Goal: Navigation & Orientation: Find specific page/section

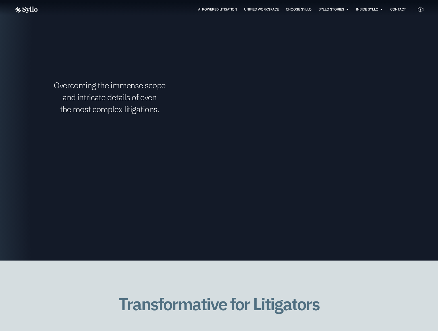
scroll to position [828, 0]
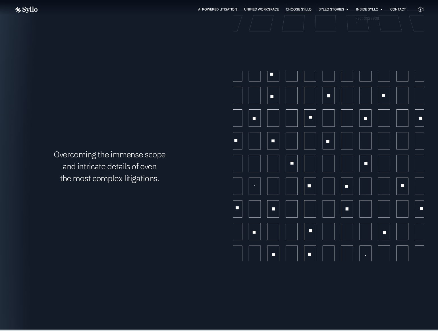
click at [299, 7] on span "Choose Syllo" at bounding box center [299, 9] width 26 height 5
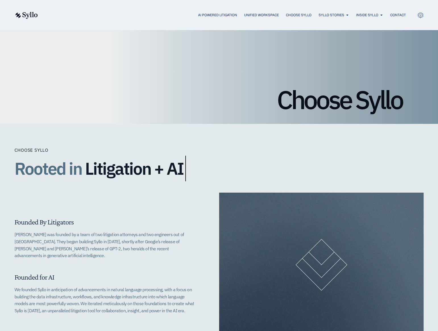
click at [16, 16] on img at bounding box center [26, 15] width 23 height 7
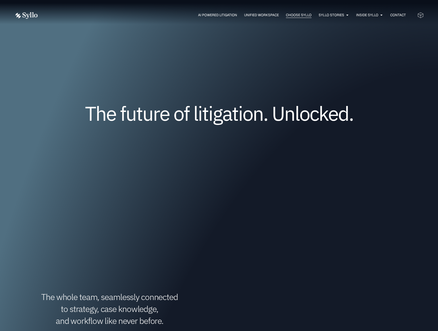
click at [299, 14] on span "Choose Syllo" at bounding box center [299, 15] width 26 height 5
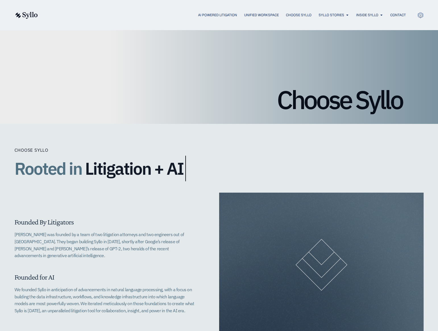
scroll to position [0, 0]
click at [26, 15] on img at bounding box center [26, 15] width 23 height 7
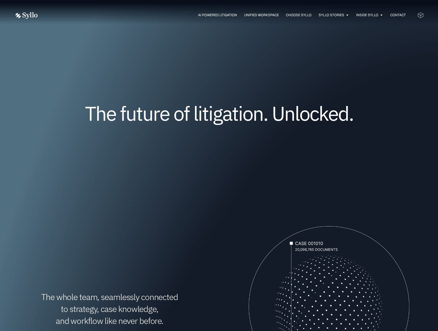
click at [423, 16] on icon at bounding box center [420, 15] width 5 height 6
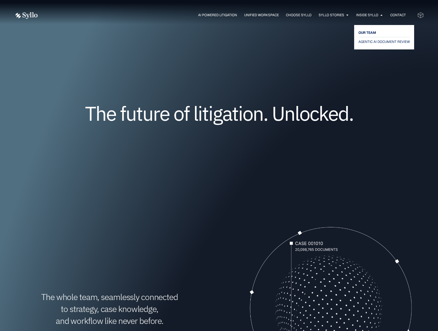
click at [371, 35] on span "OUR TEAM" at bounding box center [368, 32] width 18 height 7
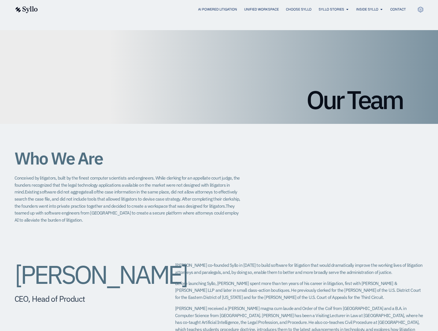
scroll to position [136, 0]
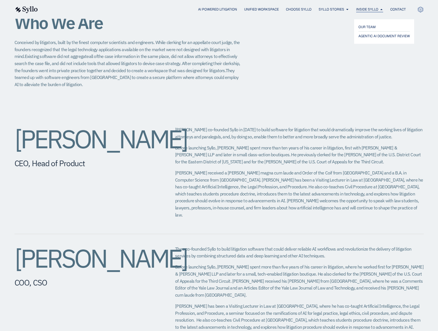
click at [365, 9] on span "Inside Syllo" at bounding box center [367, 9] width 22 height 5
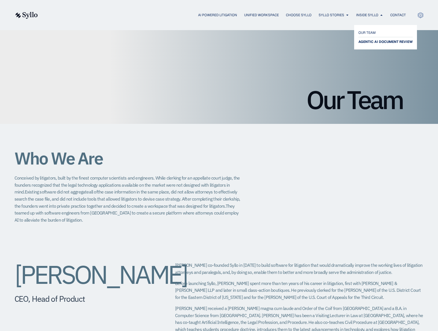
click at [371, 41] on span "AGENTIC AI DOCUMENT REVIEW" at bounding box center [386, 41] width 54 height 7
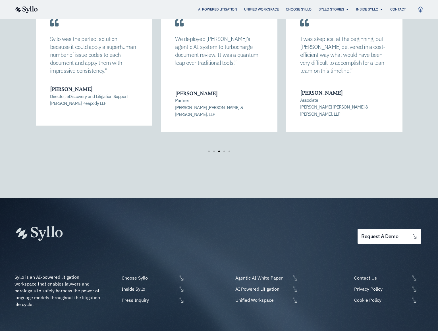
scroll to position [936, 0]
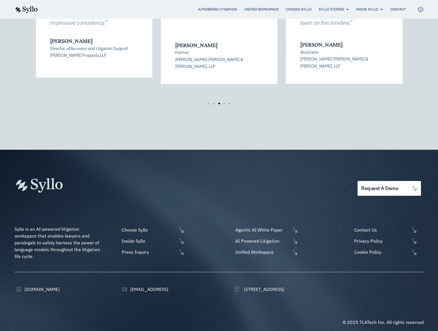
click at [26, 10] on img at bounding box center [26, 9] width 23 height 7
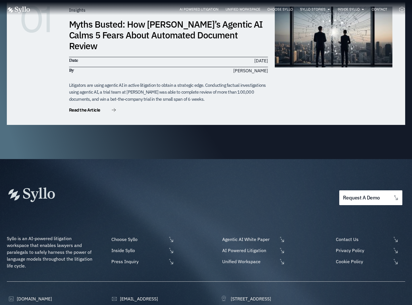
scroll to position [1748, 0]
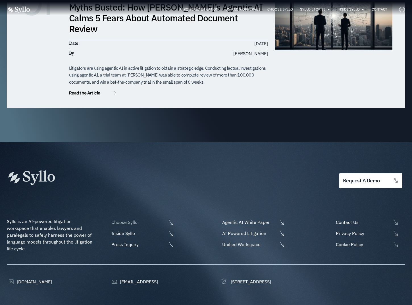
click at [134, 219] on span "Choose Syllo" at bounding box center [138, 222] width 57 height 7
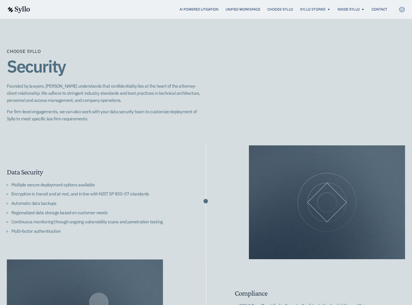
scroll to position [710, 0]
